Goal: Communication & Community: Answer question/provide support

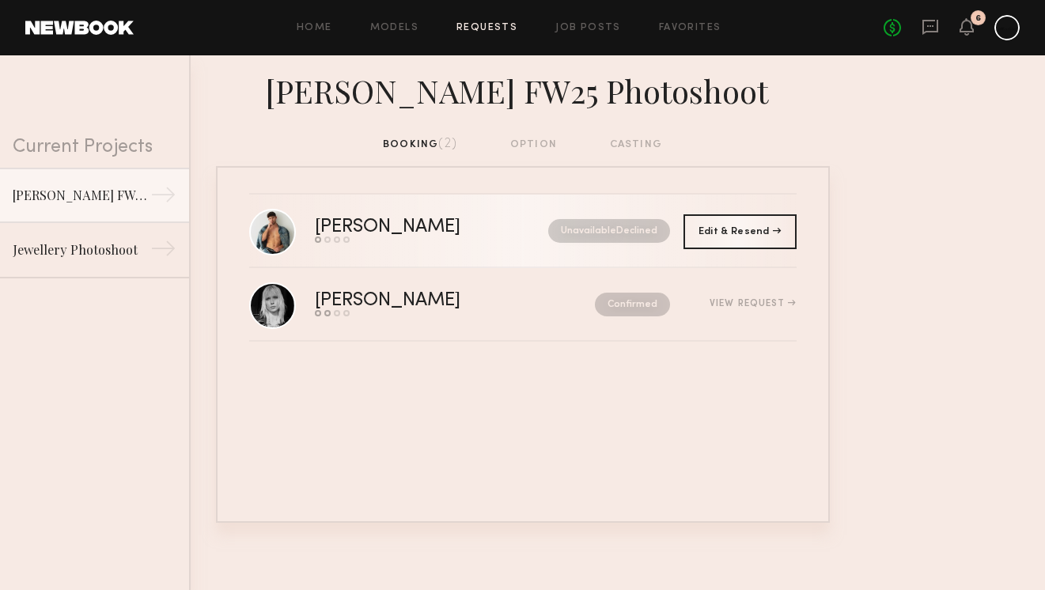
click at [616, 235] on nb-request-status "Unavailable Declined" at bounding box center [609, 231] width 122 height 24
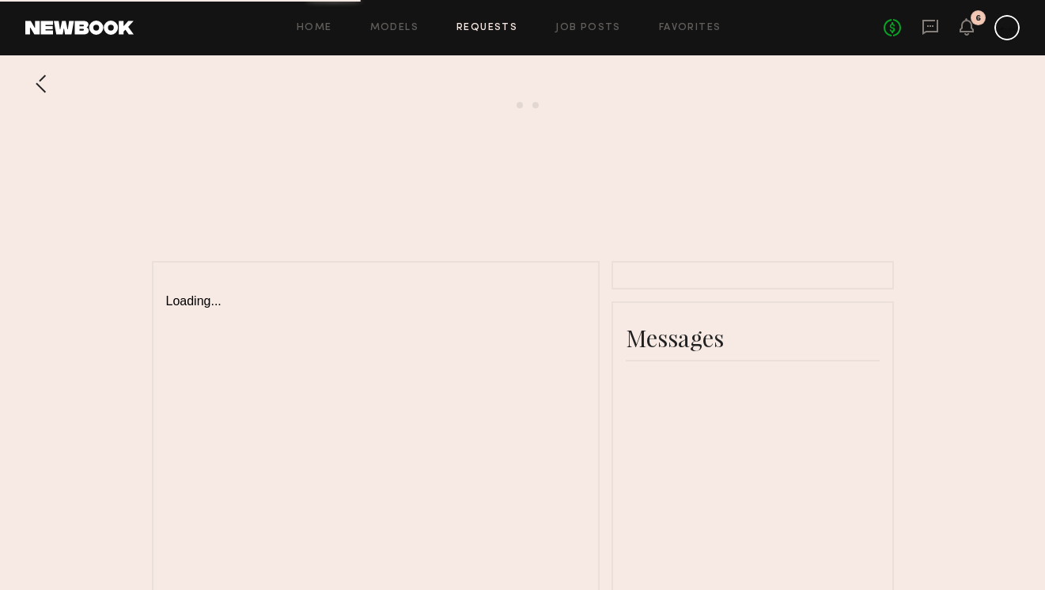
click at [42, 93] on div at bounding box center [41, 84] width 32 height 32
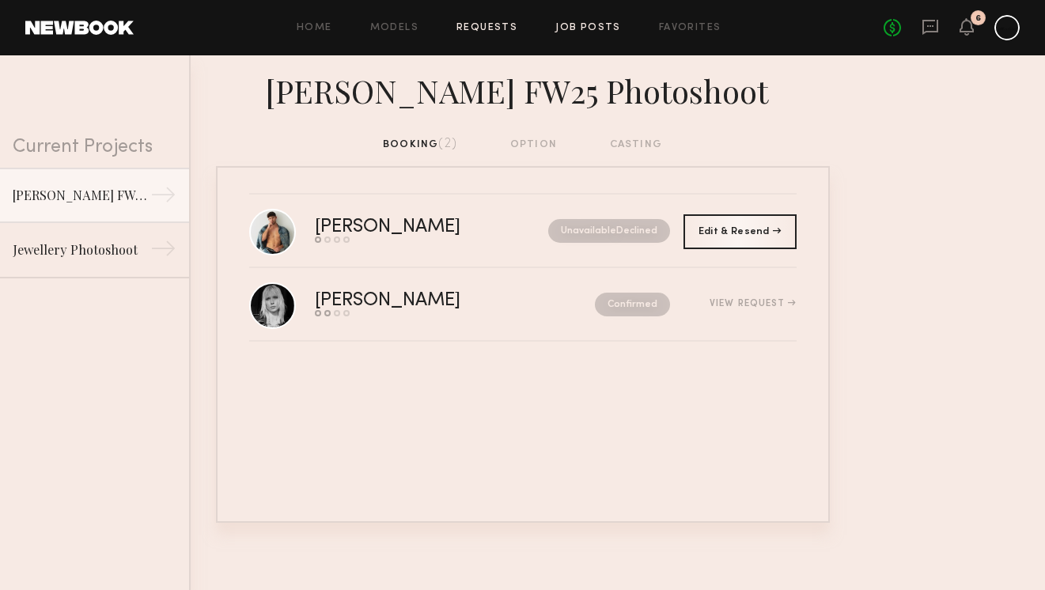
click at [584, 32] on link "Job Posts" at bounding box center [588, 28] width 66 height 10
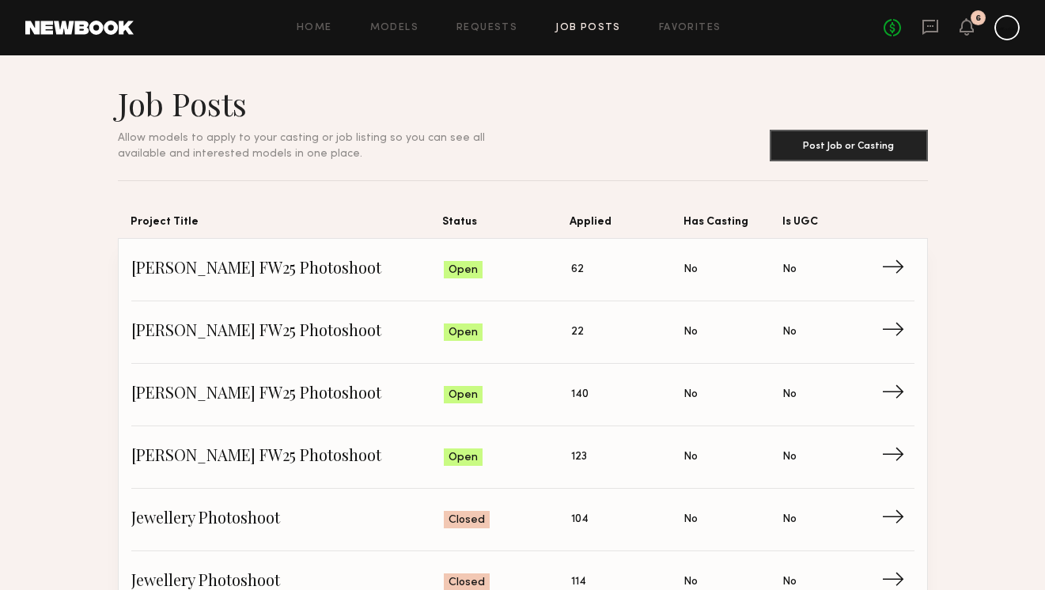
click at [936, 36] on link at bounding box center [930, 28] width 17 height 20
click at [931, 29] on icon at bounding box center [930, 26] width 17 height 17
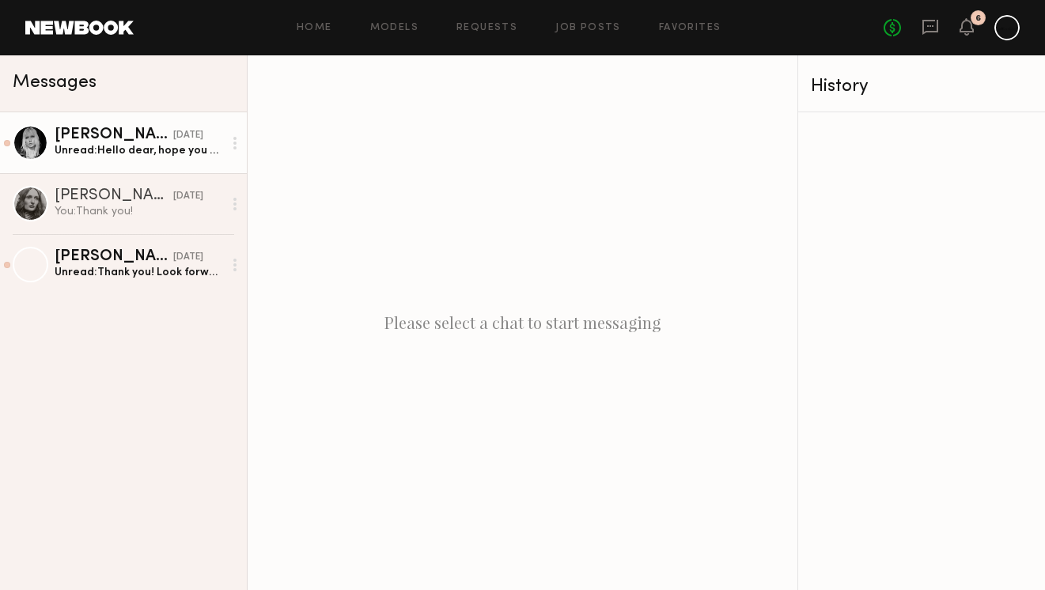
click at [135, 154] on div "Unread: Hello dear, hope you are well. Just checking it this job requires [MEDI…" at bounding box center [139, 150] width 169 height 15
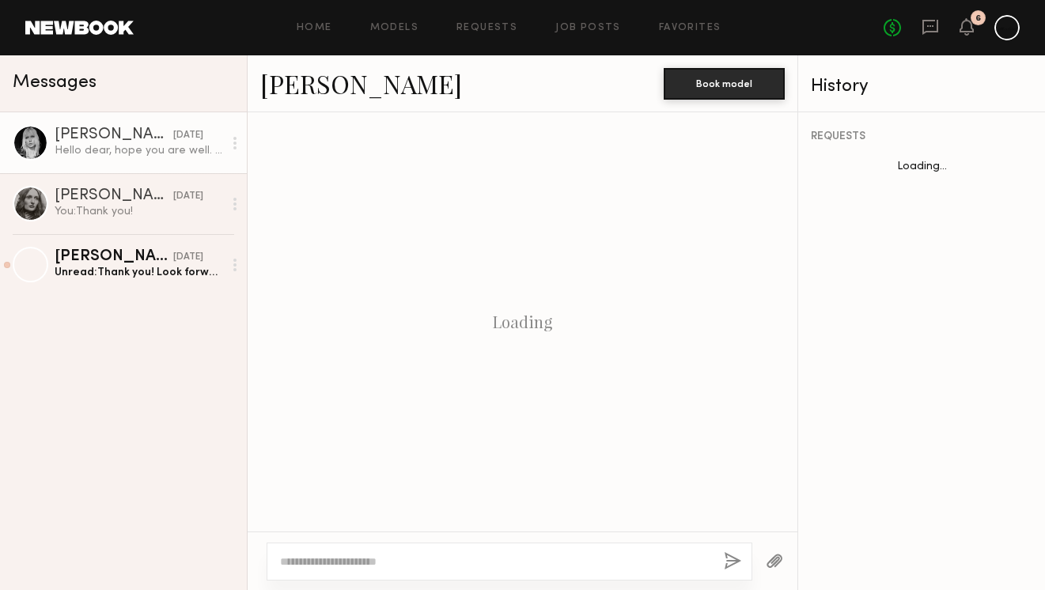
scroll to position [423, 0]
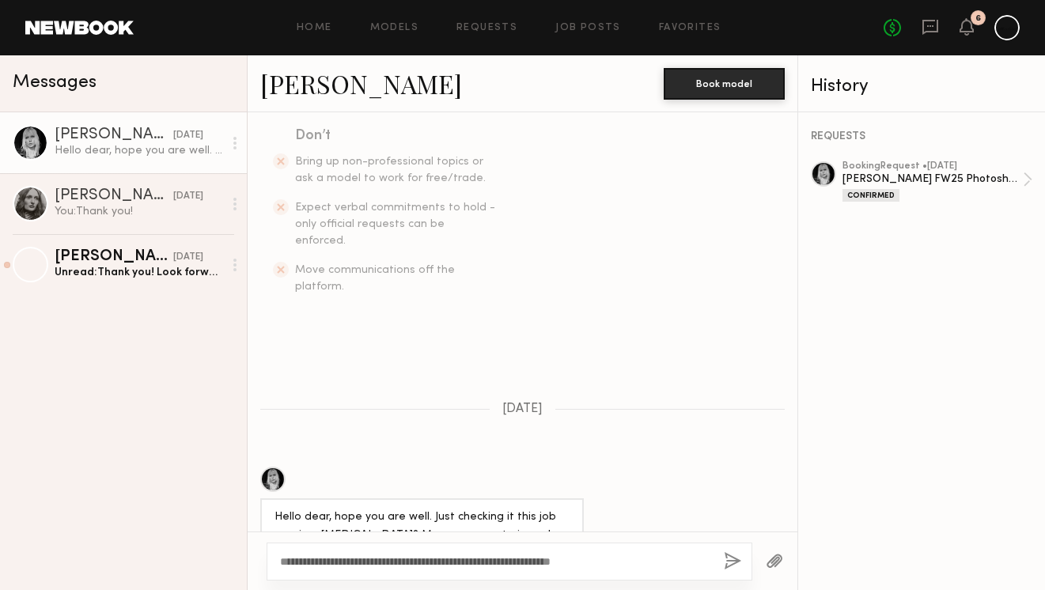
type textarea "**********"
